Goal: Task Accomplishment & Management: Manage account settings

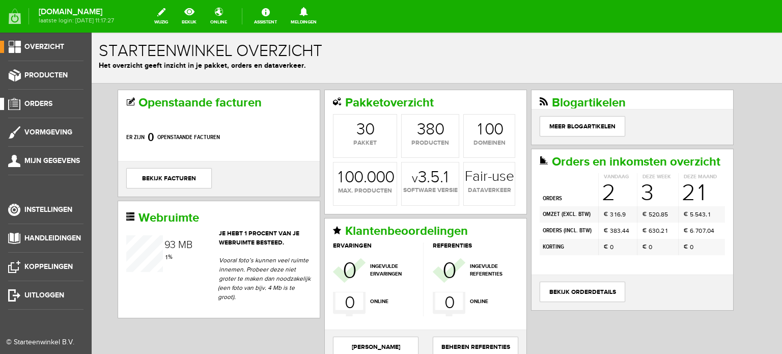
click at [48, 102] on span "Orders" at bounding box center [38, 103] width 28 height 9
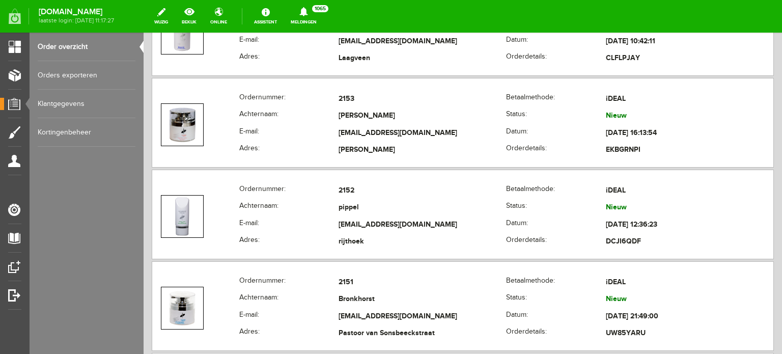
scroll to position [1235, 0]
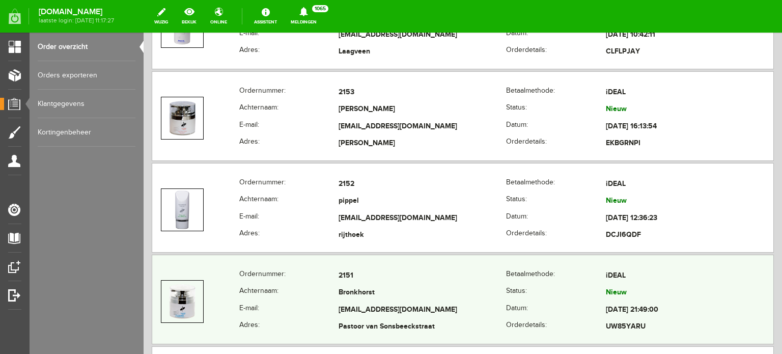
click at [363, 302] on td "[EMAIL_ADDRESS][DOMAIN_NAME]" at bounding box center [423, 310] width 168 height 17
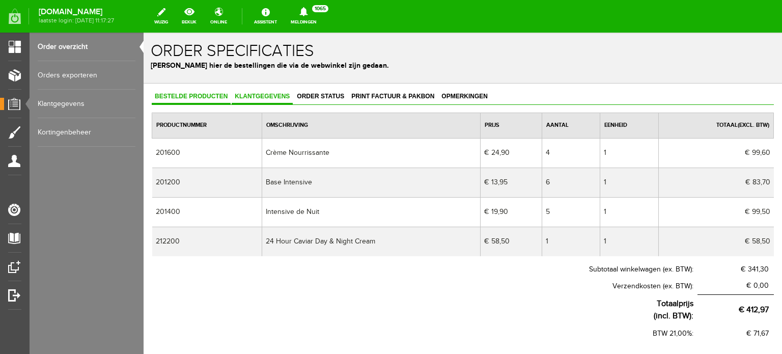
click at [271, 93] on span "Klantgegevens" at bounding box center [262, 96] width 61 height 7
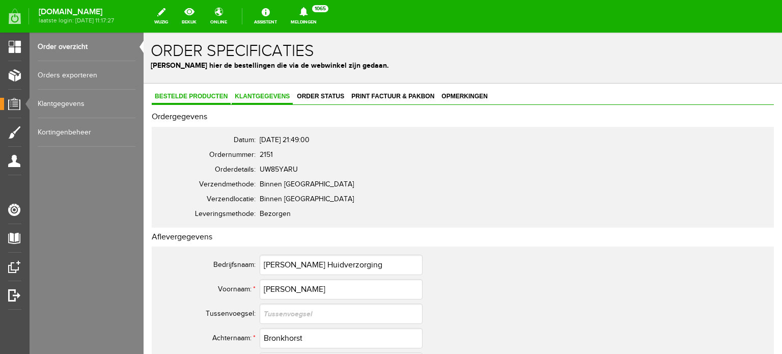
click at [189, 94] on span "Bestelde producten" at bounding box center [191, 96] width 79 height 7
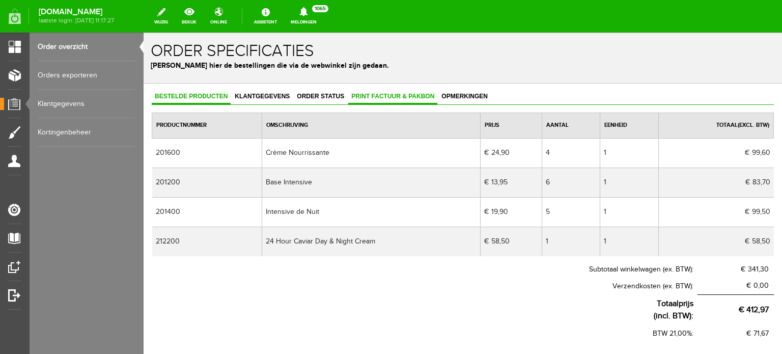
click at [416, 93] on span "Print factuur & pakbon" at bounding box center [392, 96] width 89 height 7
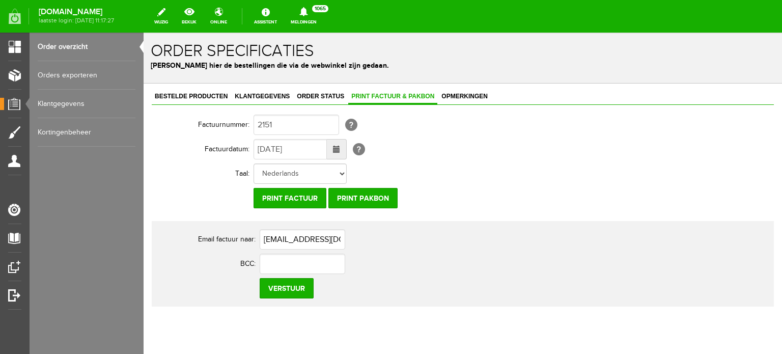
click at [405, 246] on td "[EMAIL_ADDRESS][DOMAIN_NAME]" at bounding box center [453, 239] width 387 height 24
click at [363, 198] on input "Print pakbon" at bounding box center [363, 198] width 69 height 20
click at [287, 199] on input "Print factuur" at bounding box center [290, 198] width 73 height 20
click at [311, 196] on input "Print factuur" at bounding box center [290, 198] width 73 height 20
click at [277, 196] on input "Print factuur" at bounding box center [290, 198] width 73 height 20
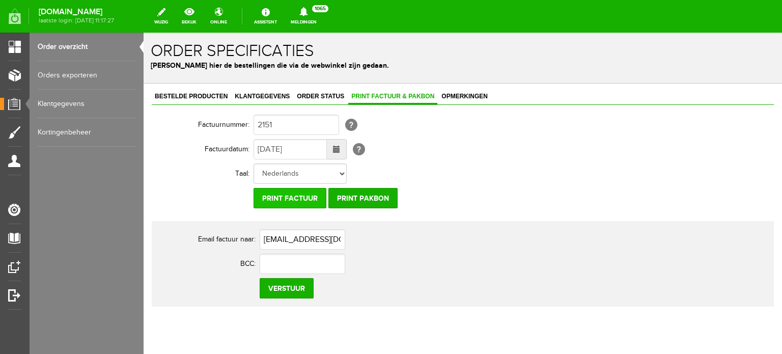
click at [312, 196] on input "Print factuur" at bounding box center [290, 198] width 73 height 20
click at [297, 195] on input "Print factuur" at bounding box center [290, 198] width 73 height 20
click at [269, 195] on input "Print factuur" at bounding box center [290, 198] width 73 height 20
click at [318, 197] on input "Print factuur" at bounding box center [290, 198] width 73 height 20
click at [298, 196] on input "Print factuur" at bounding box center [290, 198] width 73 height 20
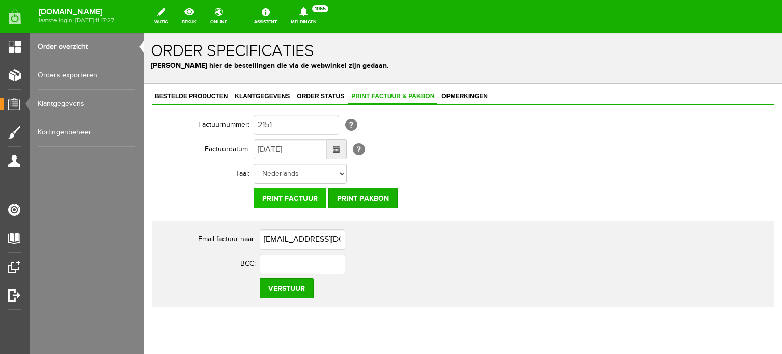
click at [275, 199] on input "Print factuur" at bounding box center [290, 198] width 73 height 20
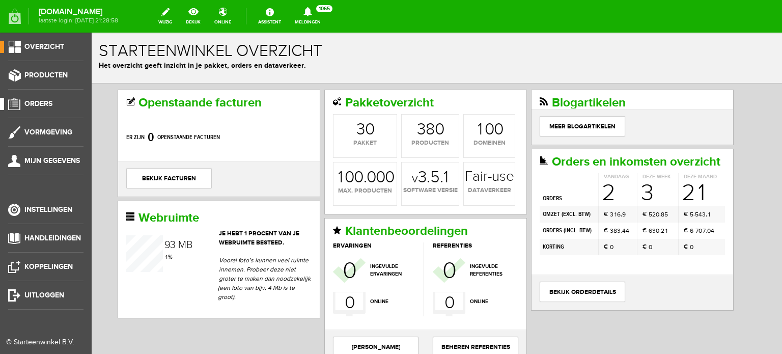
click at [39, 100] on span "Orders" at bounding box center [38, 103] width 28 height 9
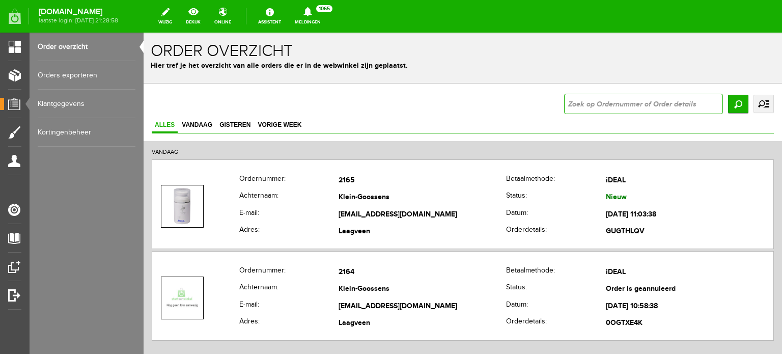
click at [566, 101] on input "text" at bounding box center [643, 104] width 159 height 20
type input "2151"
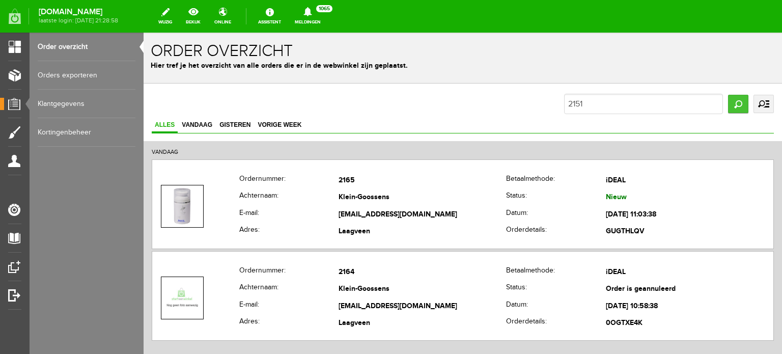
click at [732, 104] on input "Zoeken" at bounding box center [738, 104] width 20 height 18
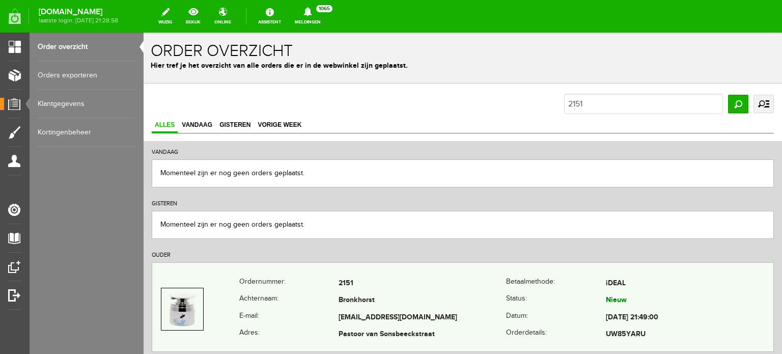
click at [357, 306] on td "Bronkhorst" at bounding box center [423, 300] width 168 height 17
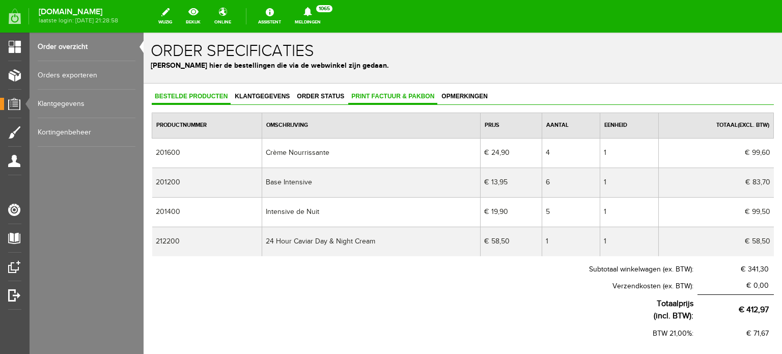
click at [385, 91] on link "Print factuur & pakbon" at bounding box center [392, 97] width 89 height 15
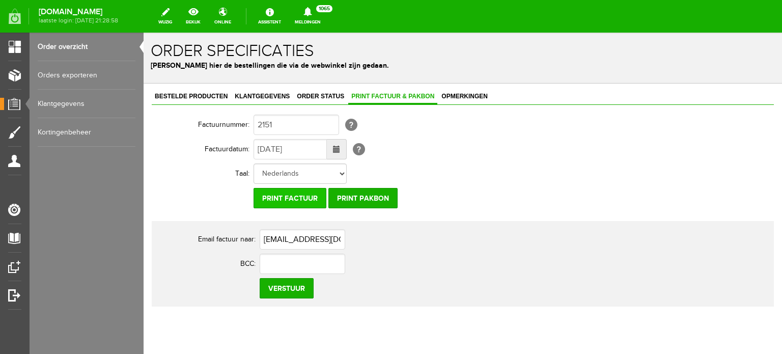
click at [291, 197] on input "Print factuur" at bounding box center [290, 198] width 73 height 20
click at [307, 195] on input "Print factuur" at bounding box center [290, 198] width 73 height 20
click at [295, 196] on input "Print factuur" at bounding box center [290, 198] width 73 height 20
click at [283, 198] on input "Print factuur" at bounding box center [290, 198] width 73 height 20
